Goal: Transaction & Acquisition: Purchase product/service

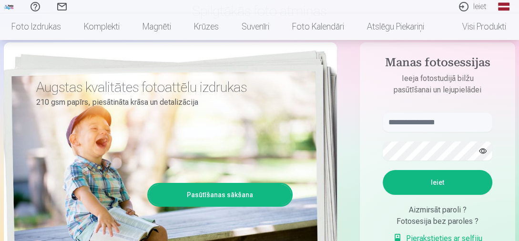
scroll to position [85, 0]
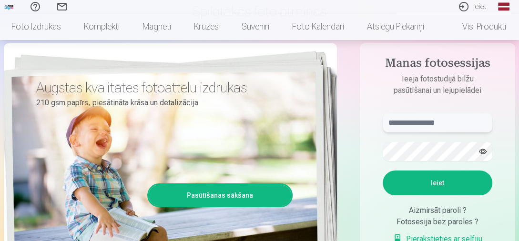
click at [440, 122] on input "text" at bounding box center [437, 122] width 110 height 19
type input "**********"
click at [415, 184] on button "Ieiet" at bounding box center [437, 182] width 110 height 25
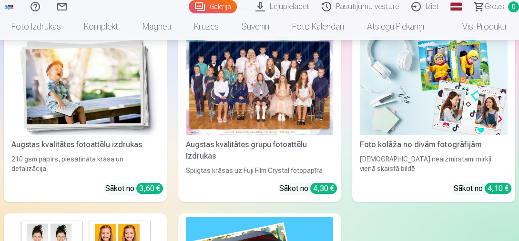
scroll to position [2537, 0]
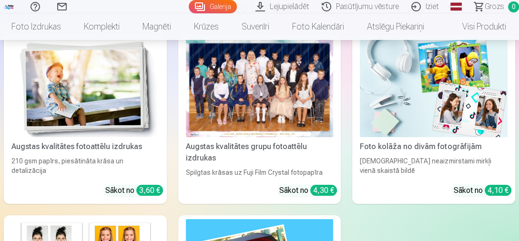
click at [239, 94] on div at bounding box center [260, 88] width 148 height 98
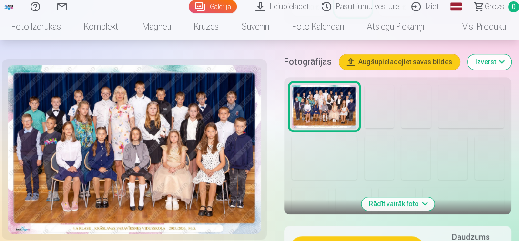
scroll to position [309, 0]
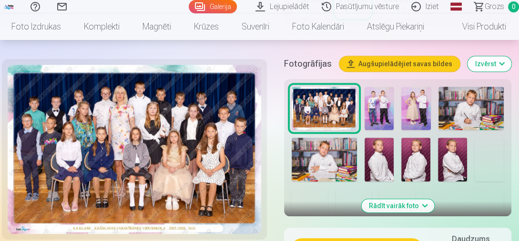
click at [317, 155] on img at bounding box center [323, 159] width 65 height 43
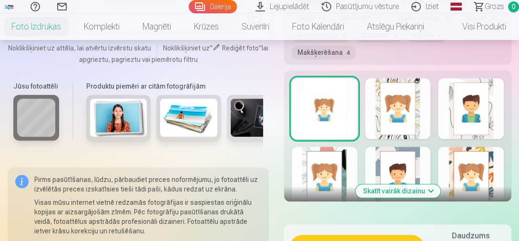
scroll to position [598, 0]
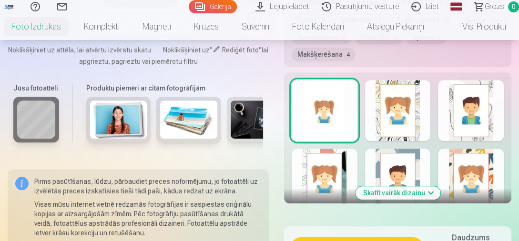
click at [424, 190] on button "Skatīt vairāk dizainu" at bounding box center [397, 192] width 85 height 13
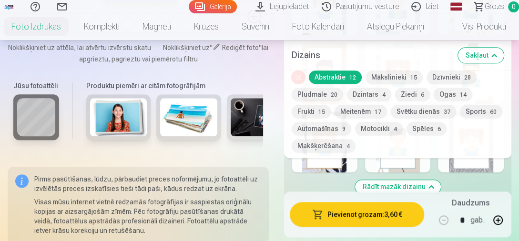
scroll to position [768, 0]
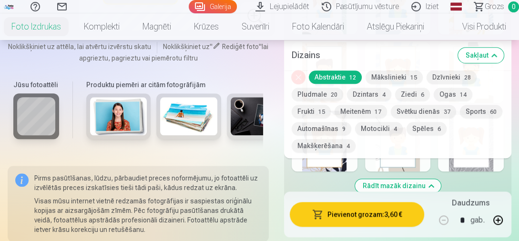
click at [291, 6] on link "Lejupielādēt" at bounding box center [283, 6] width 66 height 13
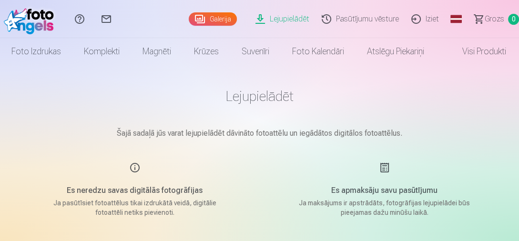
click at [357, 23] on link "Pasūtījumu vēsture" at bounding box center [362, 19] width 90 height 38
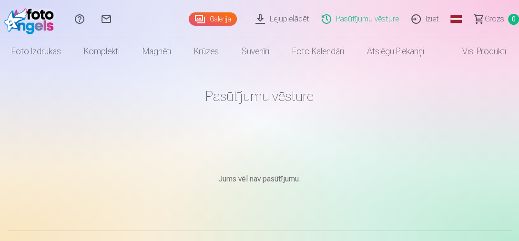
click at [231, 19] on link "Galerija" at bounding box center [213, 18] width 48 height 13
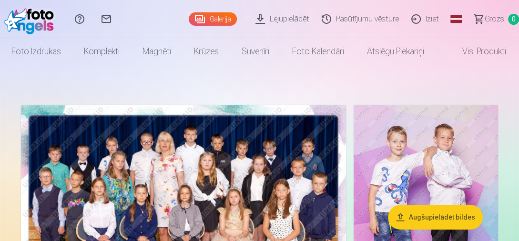
click at [503, 51] on link "Visi produkti" at bounding box center [476, 51] width 82 height 27
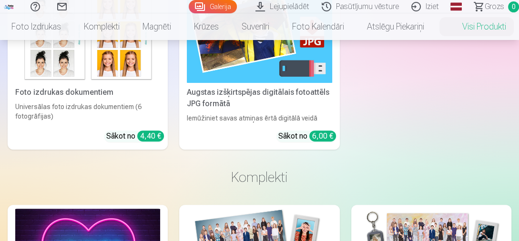
scroll to position [318, 0]
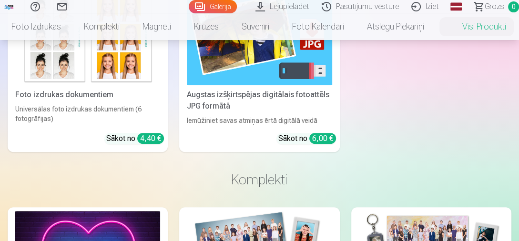
click at [270, 101] on div "Augstas izšķirtspējas digitālais fotoattēls JPG formātā" at bounding box center [259, 100] width 152 height 23
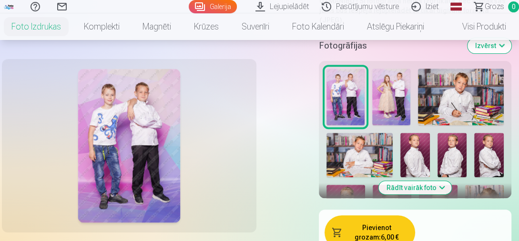
scroll to position [260, 0]
click at [497, 30] on link "Visi produkti" at bounding box center [476, 26] width 82 height 27
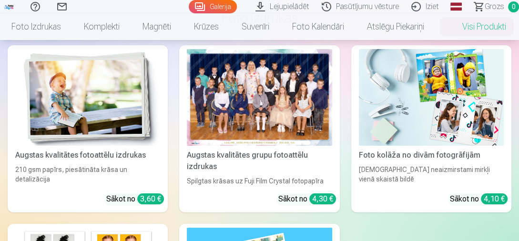
scroll to position [78, 0]
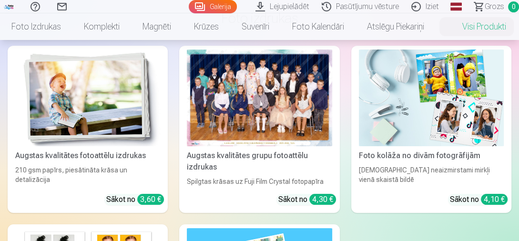
click at [463, 111] on img at bounding box center [431, 98] width 145 height 97
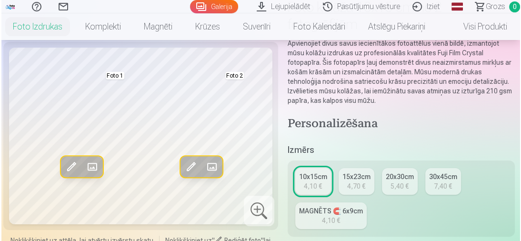
scroll to position [119, 0]
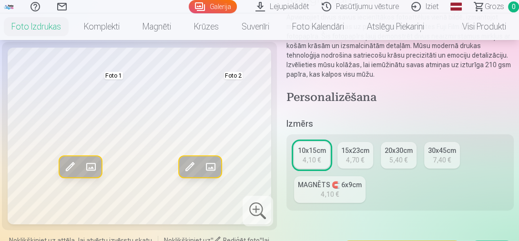
click at [95, 166] on span at bounding box center [90, 166] width 15 height 15
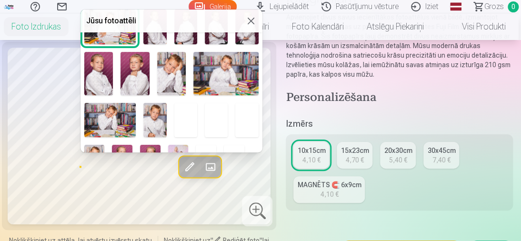
scroll to position [79, 0]
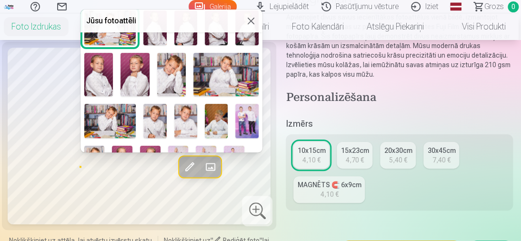
click at [175, 80] on img at bounding box center [171, 74] width 29 height 43
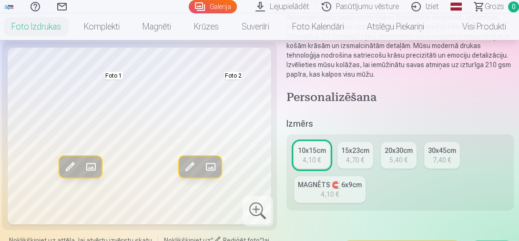
click at [217, 168] on span at bounding box center [210, 166] width 15 height 15
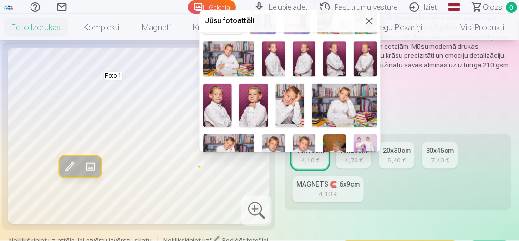
scroll to position [48, 0]
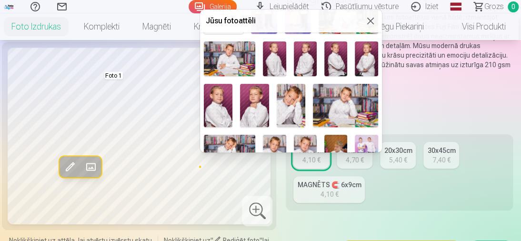
click at [223, 109] on img at bounding box center [218, 105] width 29 height 43
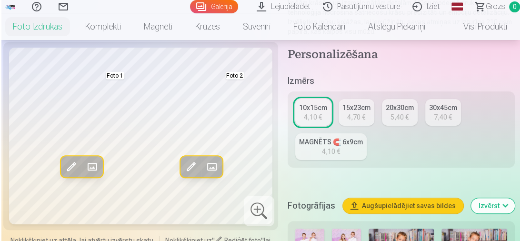
scroll to position [152, 0]
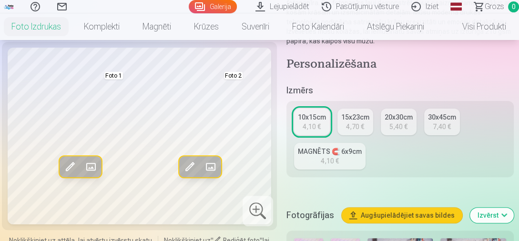
click at [211, 170] on span at bounding box center [210, 166] width 15 height 15
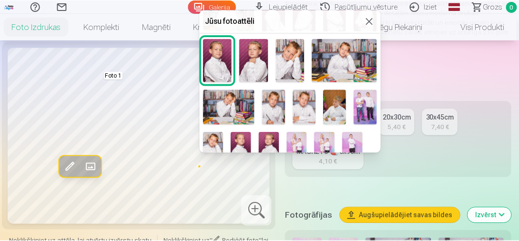
scroll to position [103, 0]
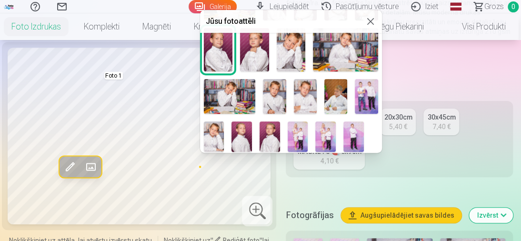
click at [300, 128] on img at bounding box center [298, 136] width 20 height 30
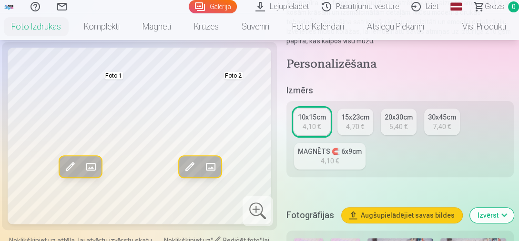
click at [100, 29] on link "Komplekti" at bounding box center [101, 26] width 59 height 27
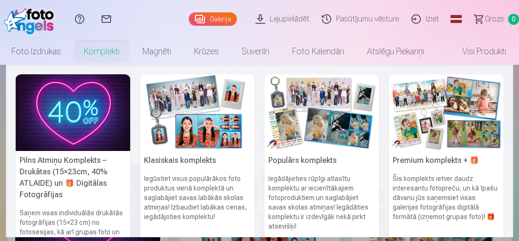
scroll to position [2, 0]
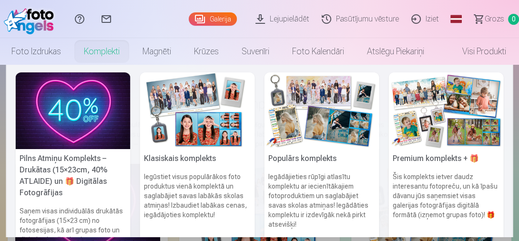
click at [45, 109] on img at bounding box center [73, 110] width 115 height 77
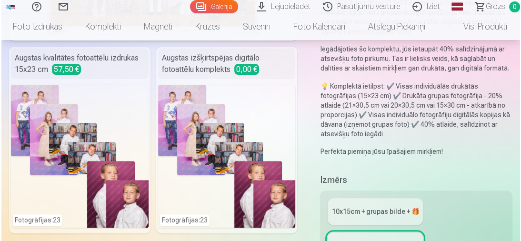
scroll to position [224, 0]
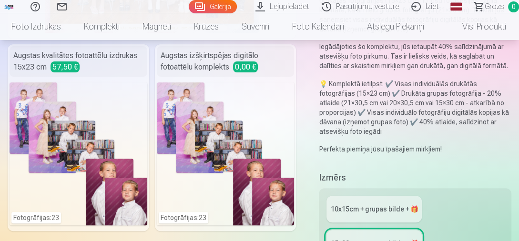
click at [187, 69] on div "Augstas izšķirtspējas digitālo fotoattēlu komplekts 0,00 €" at bounding box center [226, 61] width 138 height 30
click at [255, 65] on span "0,00 €" at bounding box center [245, 66] width 25 height 11
click at [238, 170] on div "Fotogrāfijas : 23" at bounding box center [226, 153] width 138 height 143
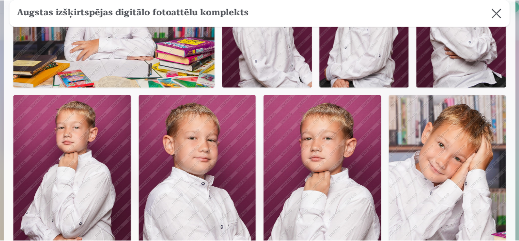
scroll to position [191, 0]
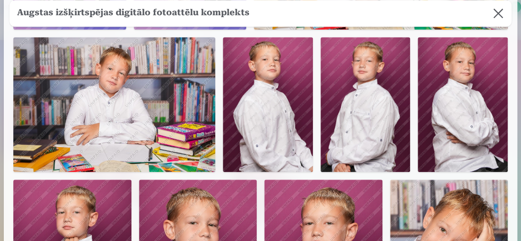
click at [246, 105] on img at bounding box center [268, 104] width 90 height 135
click at [271, 128] on img at bounding box center [268, 104] width 90 height 135
click at [502, 15] on button at bounding box center [498, 13] width 27 height 27
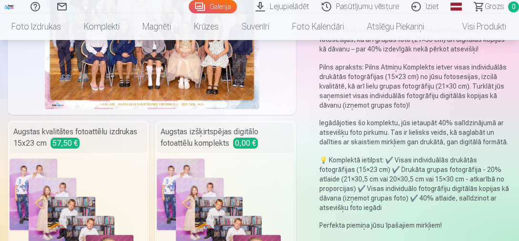
scroll to position [0, 0]
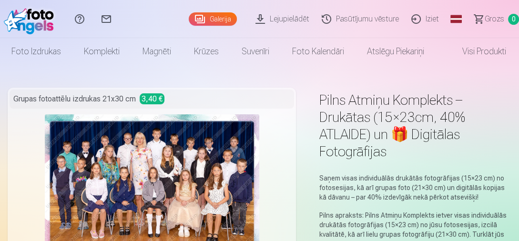
click at [52, 52] on link "Foto izdrukas" at bounding box center [36, 51] width 72 height 27
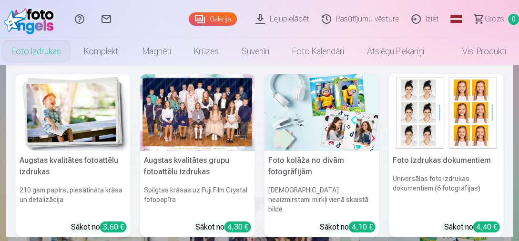
click at [492, 51] on link "Visi produkti" at bounding box center [476, 51] width 82 height 27
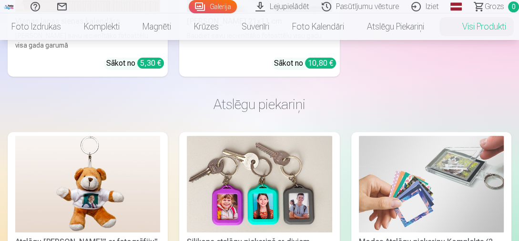
scroll to position [2791, 0]
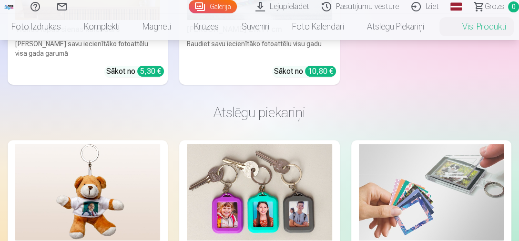
click at [157, 27] on link "Magnēti" at bounding box center [156, 26] width 51 height 27
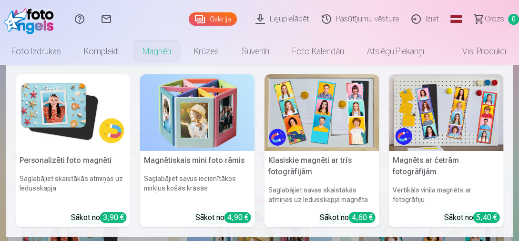
click at [79, 169] on h5 "Personalizēti foto magnēti" at bounding box center [73, 160] width 115 height 19
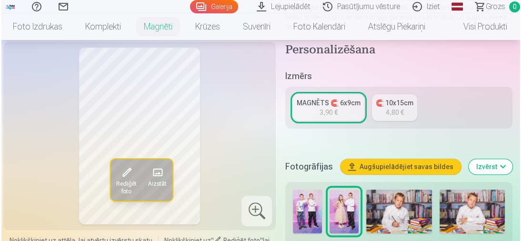
scroll to position [137, 0]
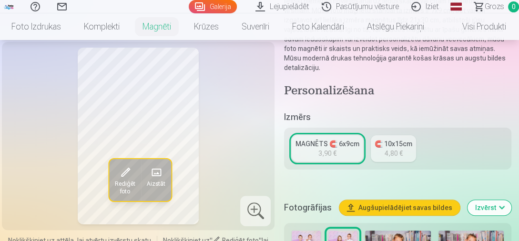
click at [157, 171] on span at bounding box center [156, 172] width 15 height 15
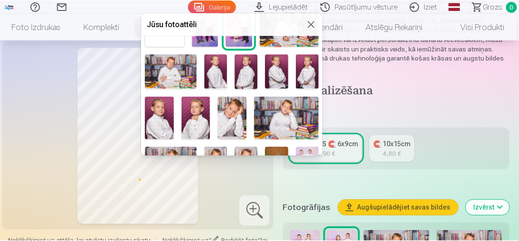
scroll to position [51, 0]
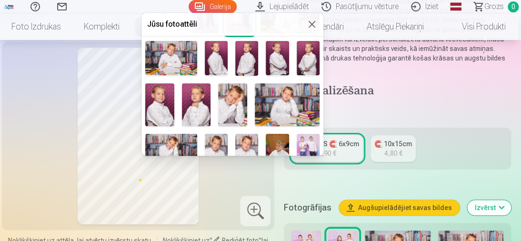
click at [227, 102] on img at bounding box center [232, 104] width 29 height 43
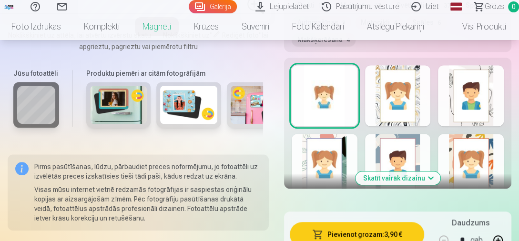
scroll to position [611, 0]
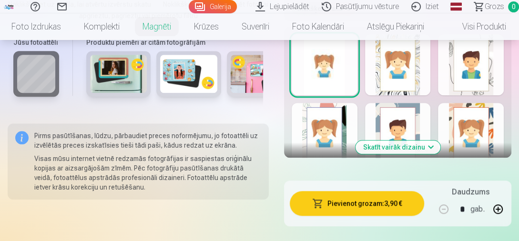
click at [421, 147] on button "Skatīt vairāk dizainu" at bounding box center [397, 146] width 85 height 13
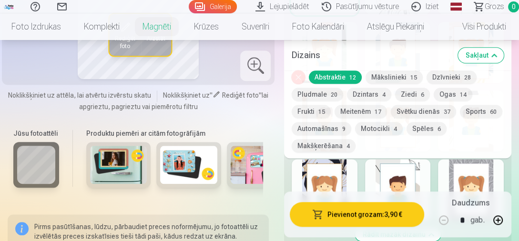
scroll to position [686, 0]
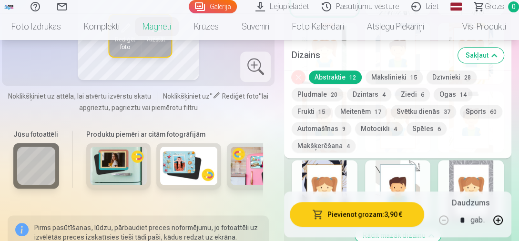
click at [493, 55] on button "Sakļaut" at bounding box center [481, 55] width 46 height 15
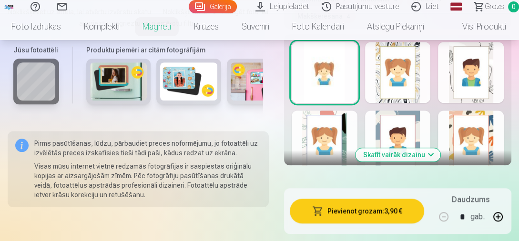
scroll to position [604, 0]
click at [434, 156] on button "Skatīt vairāk dizainu" at bounding box center [397, 154] width 85 height 13
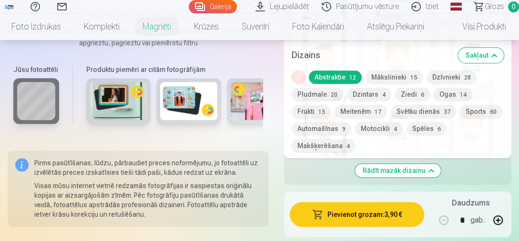
scroll to position [750, 0]
click at [440, 111] on button "Svētku dienās 37" at bounding box center [422, 111] width 65 height 13
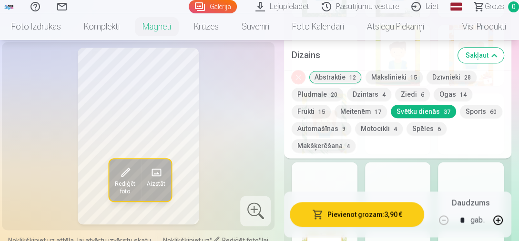
scroll to position [820, 0]
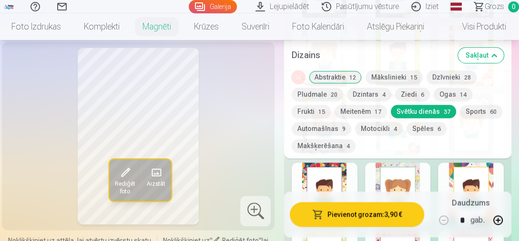
click at [489, 54] on button "Sakļaut" at bounding box center [481, 55] width 46 height 15
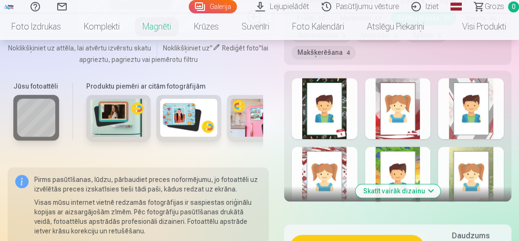
scroll to position [567, 0]
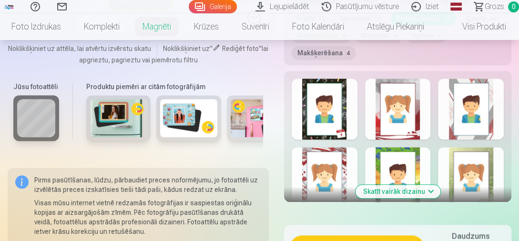
click at [332, 158] on div at bounding box center [324, 177] width 66 height 61
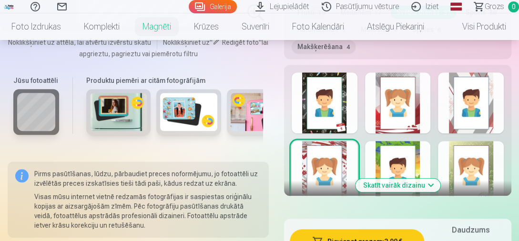
scroll to position [572, 0]
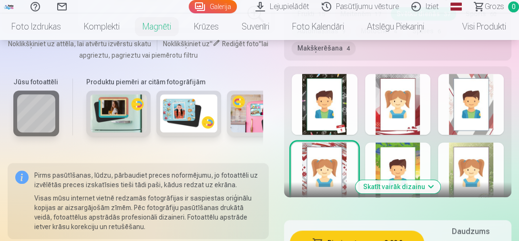
click at [407, 106] on div at bounding box center [398, 104] width 66 height 61
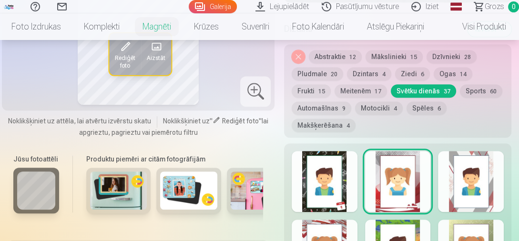
scroll to position [494, 0]
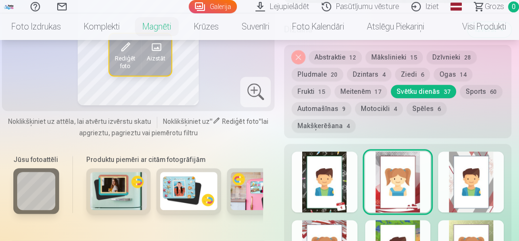
click at [329, 180] on div at bounding box center [324, 181] width 66 height 61
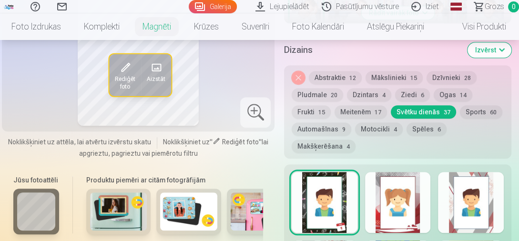
scroll to position [486, 0]
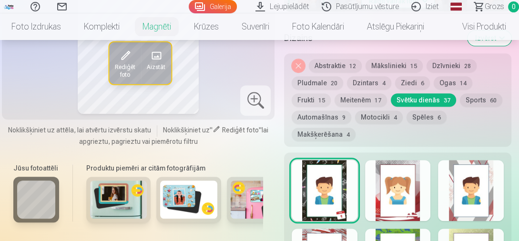
click at [404, 181] on div at bounding box center [398, 190] width 66 height 61
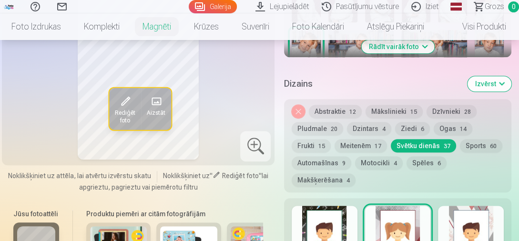
scroll to position [460, 0]
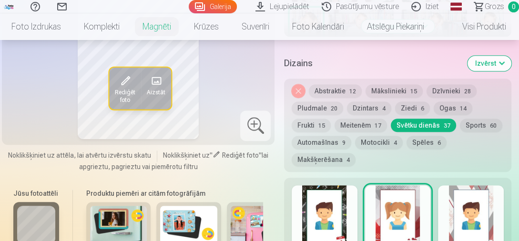
click at [347, 93] on button "Abstraktie 12" at bounding box center [335, 90] width 53 height 13
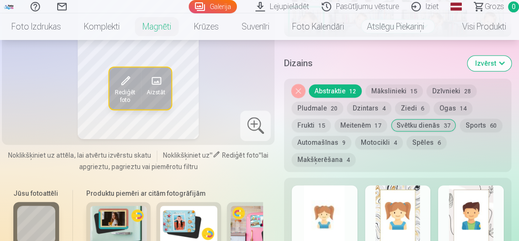
click at [398, 90] on button "Mākslinieki 15" at bounding box center [393, 90] width 57 height 13
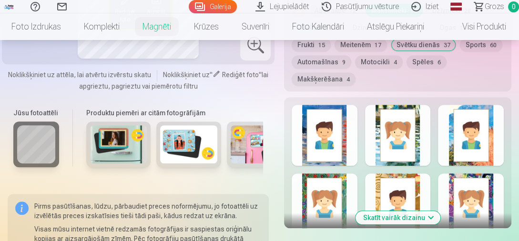
scroll to position [539, 0]
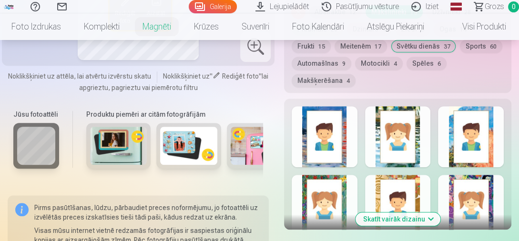
click at [423, 218] on button "Skatīt vairāk dizainu" at bounding box center [397, 218] width 85 height 13
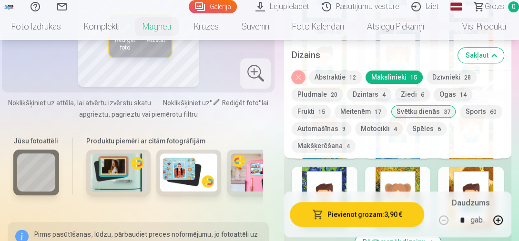
scroll to position [739, 0]
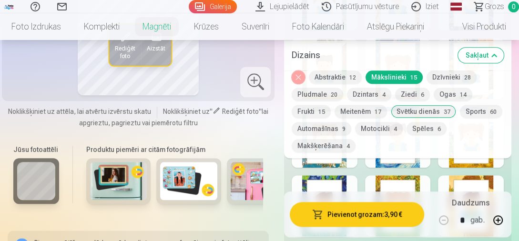
click at [441, 110] on button "Svētku dienās 37" at bounding box center [422, 111] width 65 height 13
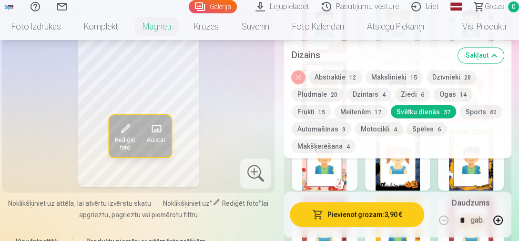
scroll to position [1188, 0]
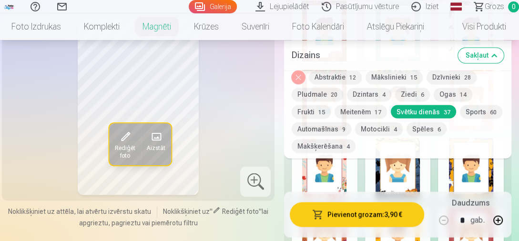
click at [459, 118] on button "Sports 60" at bounding box center [480, 111] width 42 height 13
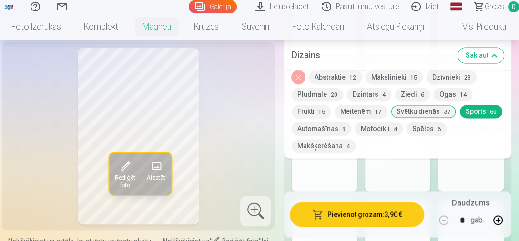
scroll to position [1121, 0]
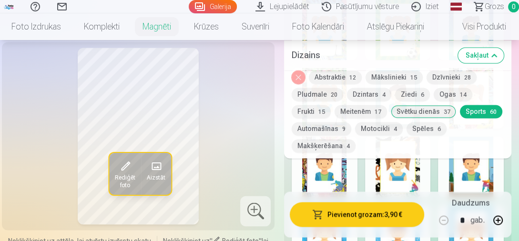
click at [160, 168] on span at bounding box center [156, 166] width 15 height 15
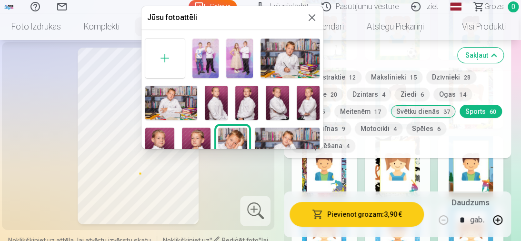
click at [16, 121] on div at bounding box center [260, 120] width 521 height 241
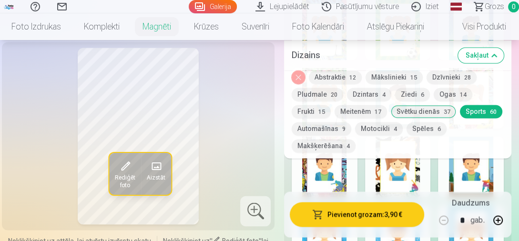
click at [113, 29] on link "Komplekti" at bounding box center [101, 26] width 59 height 27
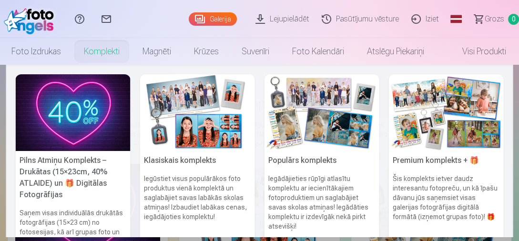
click at [44, 55] on link "Foto izdrukas" at bounding box center [36, 51] width 72 height 27
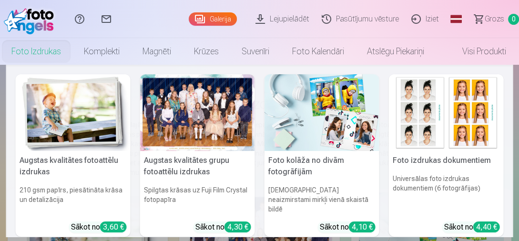
click at [171, 107] on div at bounding box center [197, 112] width 115 height 77
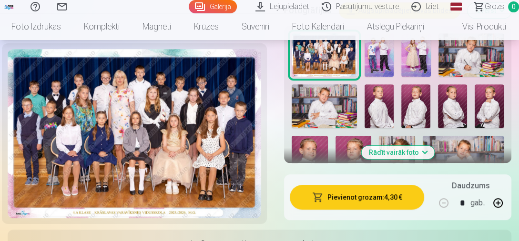
scroll to position [380, 0]
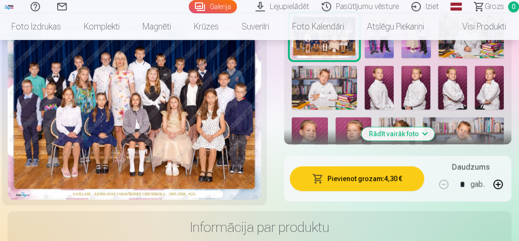
click at [380, 85] on img at bounding box center [378, 87] width 29 height 43
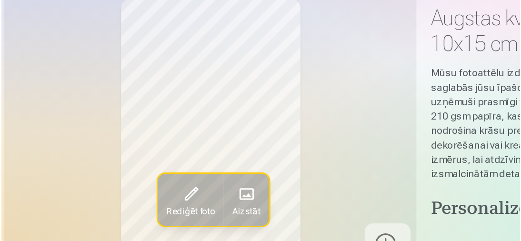
scroll to position [7, 0]
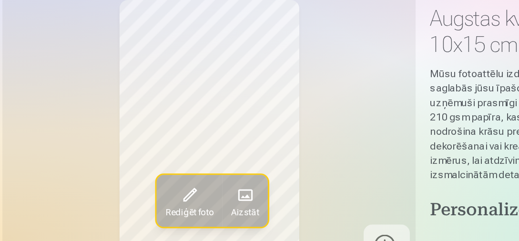
click at [166, 211] on span at bounding box center [161, 209] width 15 height 15
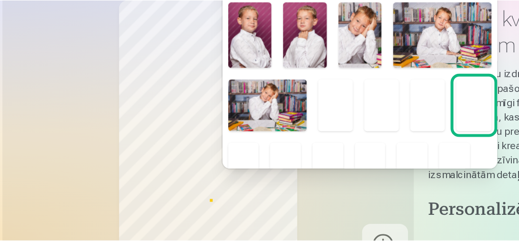
scroll to position [90, 0]
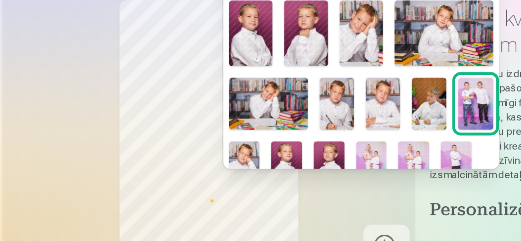
click at [282, 150] on img at bounding box center [283, 149] width 23 height 35
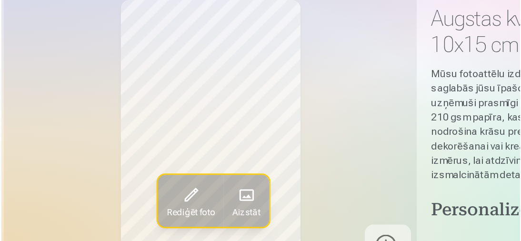
scroll to position [18, 0]
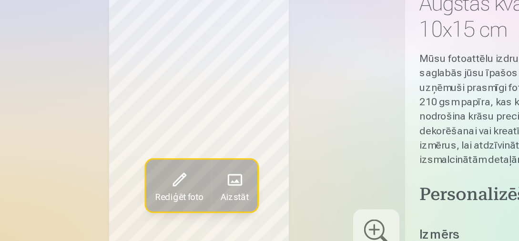
click at [253, 228] on div at bounding box center [255, 233] width 30 height 30
